Goal: Task Accomplishment & Management: Use online tool/utility

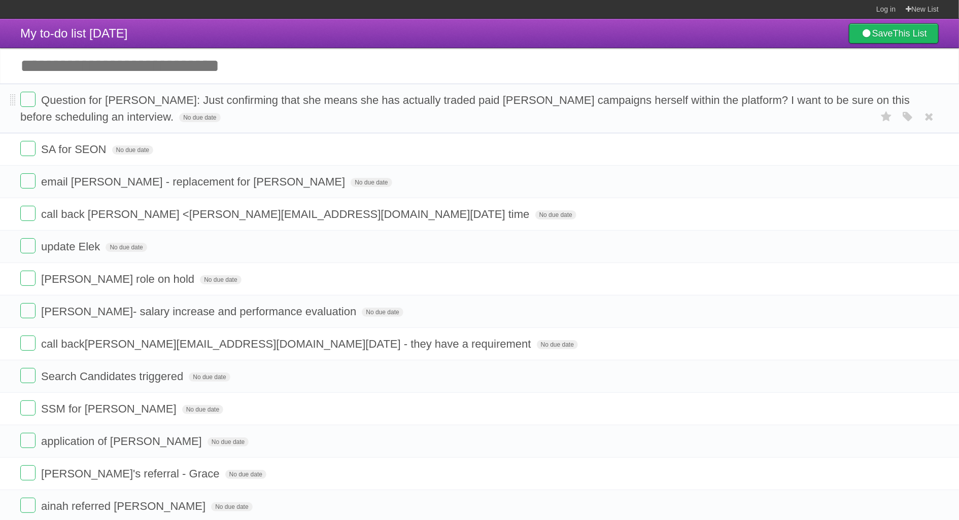
click at [124, 99] on span "Question for [PERSON_NAME]: Just confirming that she means she has actually tra…" at bounding box center [464, 108] width 889 height 29
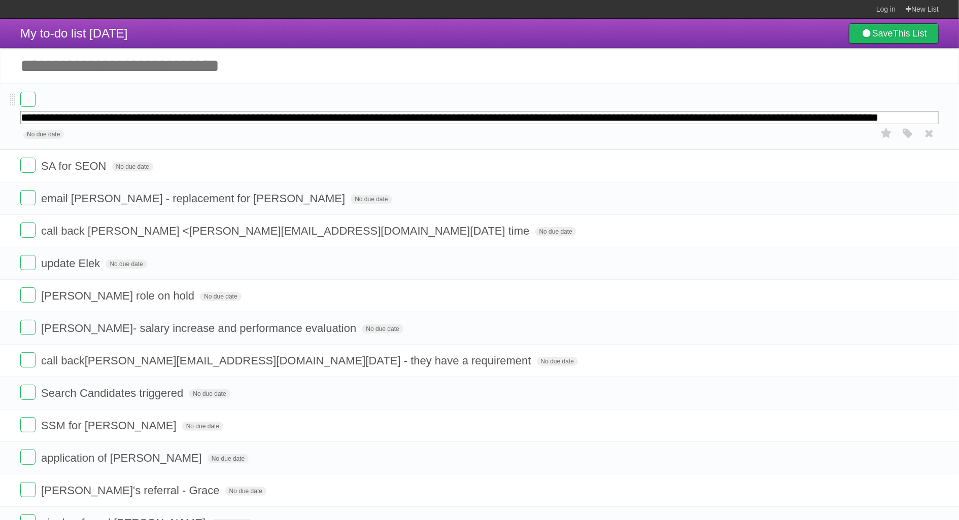
click at [124, 99] on form "**********" at bounding box center [479, 117] width 918 height 50
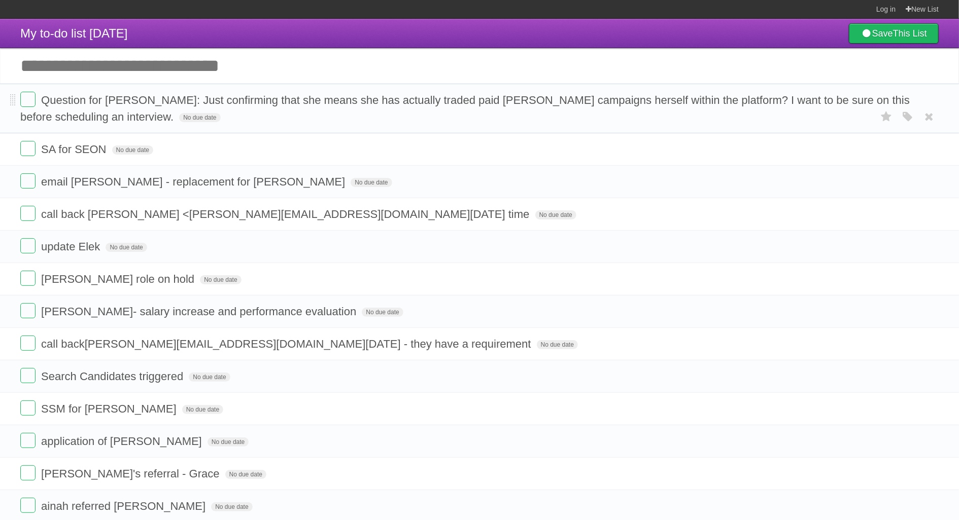
click at [222, 108] on form "Question for [PERSON_NAME]: Just confirming that she means she has actually tra…" at bounding box center [479, 108] width 918 height 33
drag, startPoint x: 266, startPoint y: 100, endPoint x: 165, endPoint y: 100, distance: 100.9
click at [165, 100] on span "Question for [PERSON_NAME]: Just confirming that she means she has actually tra…" at bounding box center [464, 108] width 889 height 29
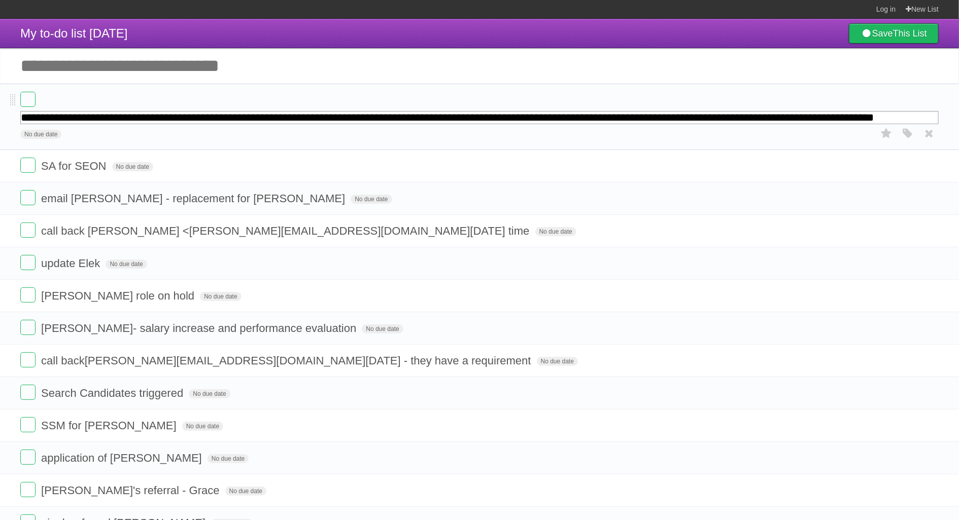
click at [173, 135] on ul "**********" at bounding box center [479, 442] width 959 height 716
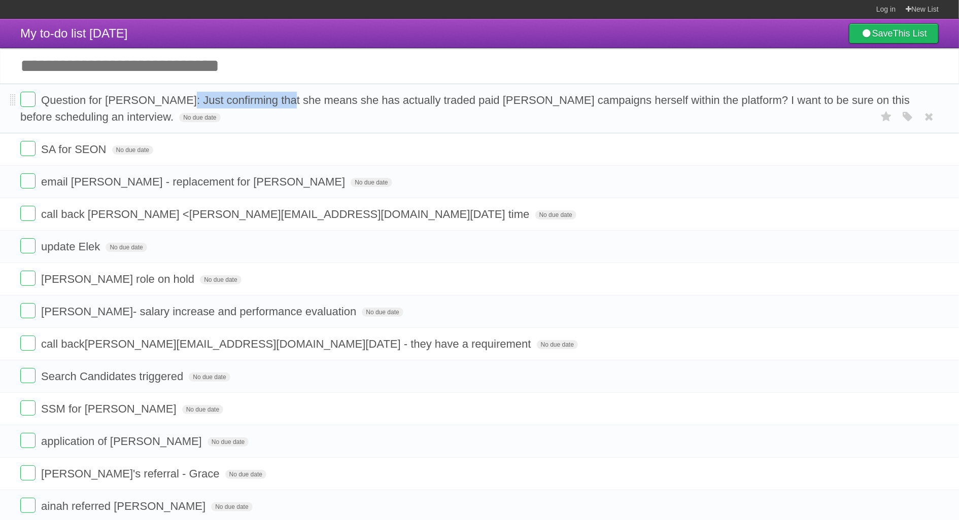
drag, startPoint x: 264, startPoint y: 100, endPoint x: 166, endPoint y: 100, distance: 97.4
click at [166, 100] on span "Question for [PERSON_NAME]: Just confirming that she means she has actually tra…" at bounding box center [464, 108] width 889 height 29
click at [510, 165] on li "SA for SEON No due date White Red Blue Green Purple Orange" at bounding box center [479, 149] width 959 height 33
click at [404, 72] on input "Add another task" at bounding box center [479, 66] width 959 height 36
click at [369, 21] on header "My to-do list [DATE] Save This List" at bounding box center [479, 33] width 959 height 29
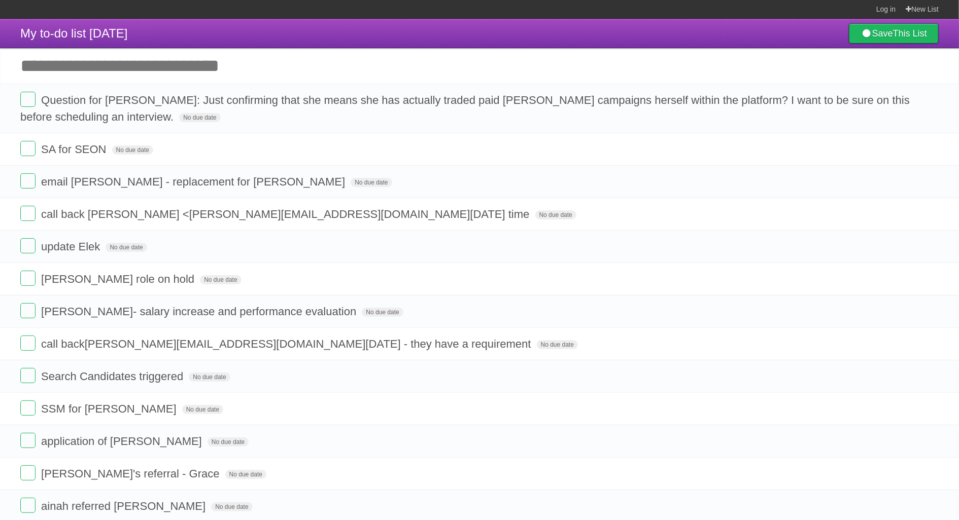
click at [324, 33] on header "My to-do list [DATE] Save This List" at bounding box center [479, 33] width 959 height 29
